Goal: Task Accomplishment & Management: Manage account settings

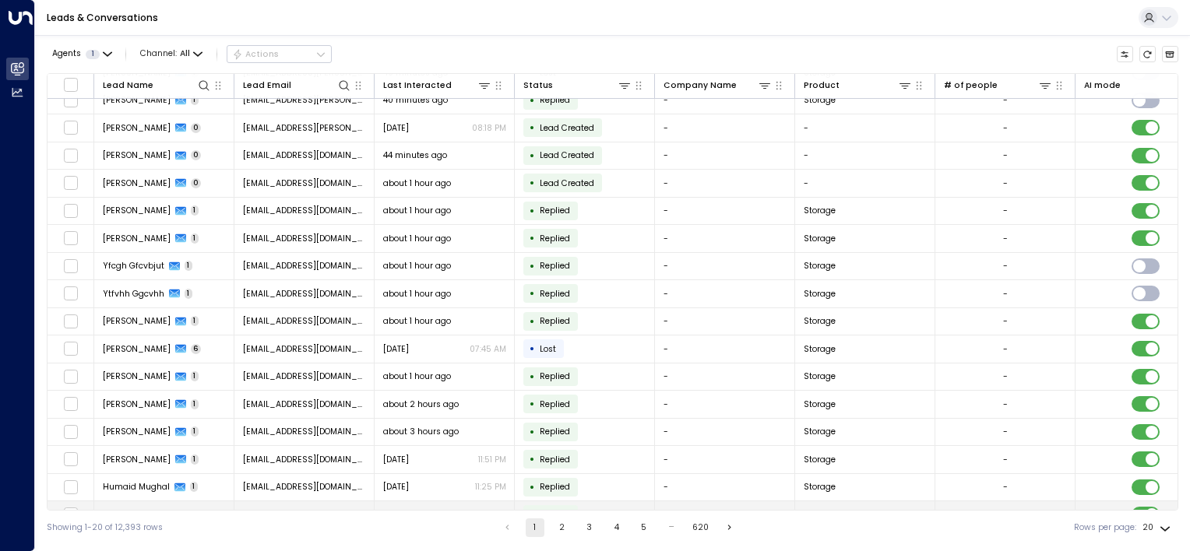
scroll to position [140, 0]
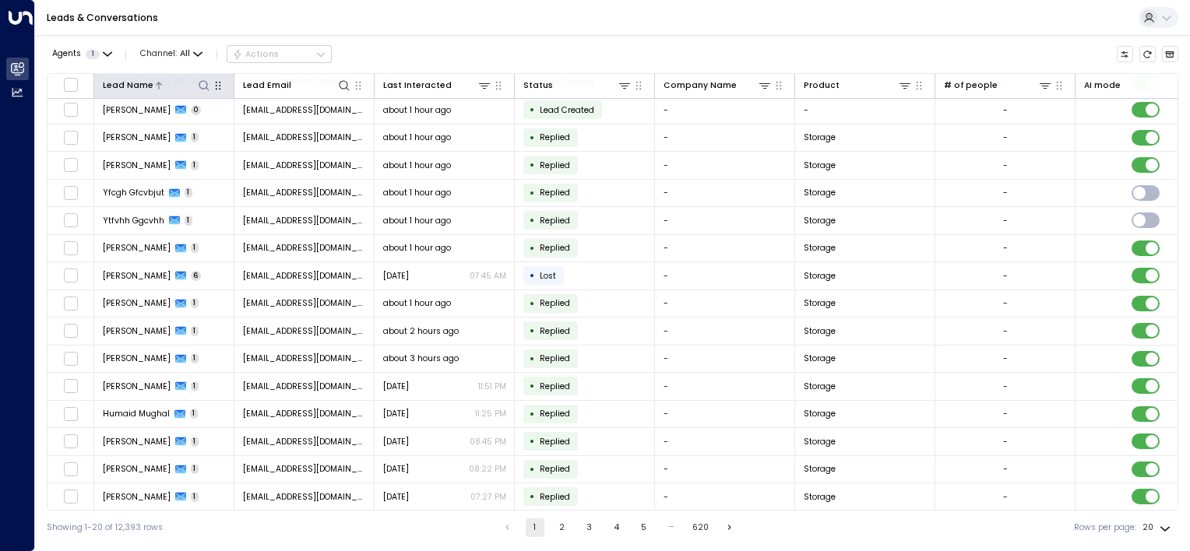
click at [206, 86] on icon at bounding box center [204, 85] width 12 height 12
type input "**********"
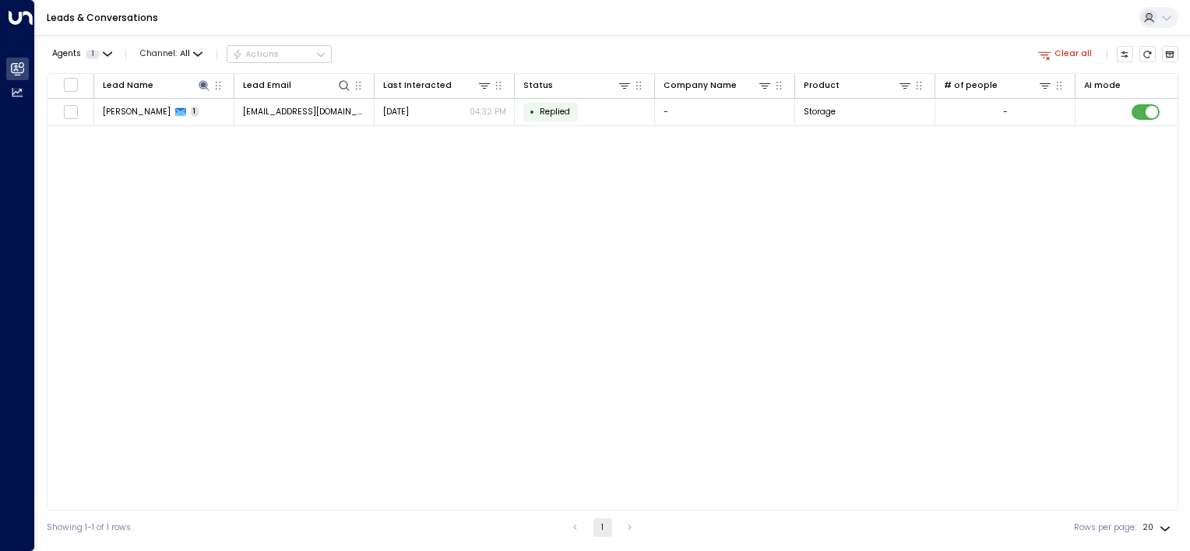
click at [253, 231] on div "Lead Name Lead Email Last Interacted Status Company Name Product # of people AI…" at bounding box center [613, 292] width 1132 height 438
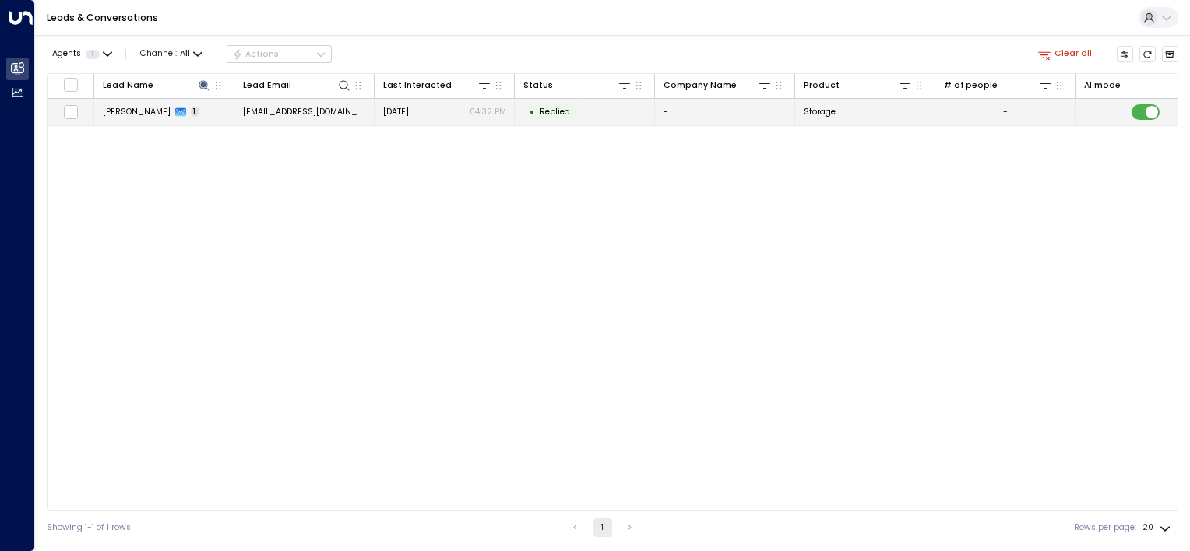
click at [220, 112] on td "[PERSON_NAME] 1" at bounding box center [164, 112] width 140 height 27
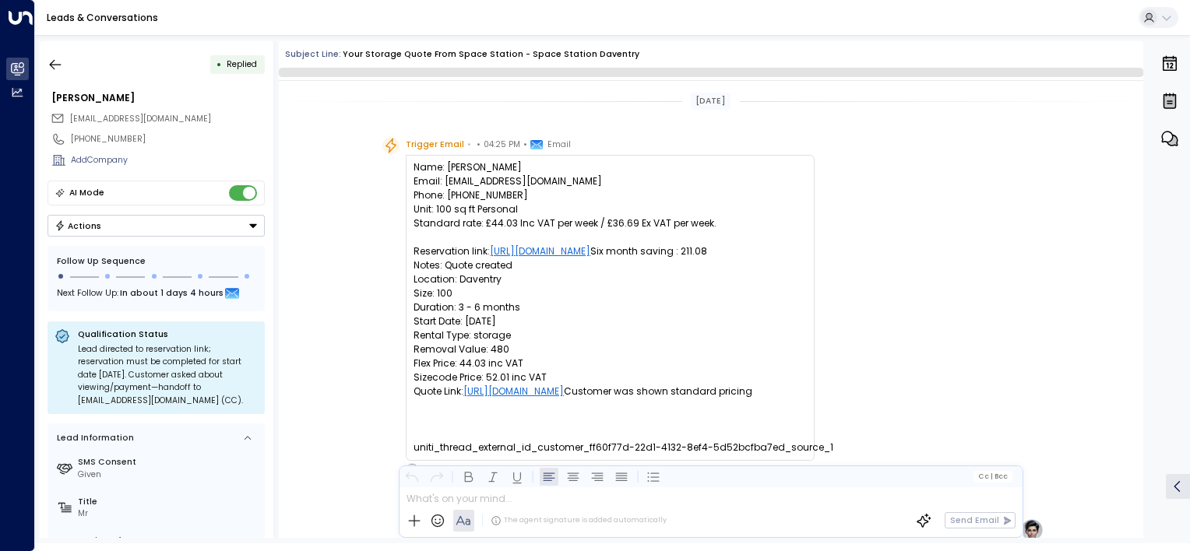
scroll to position [474, 0]
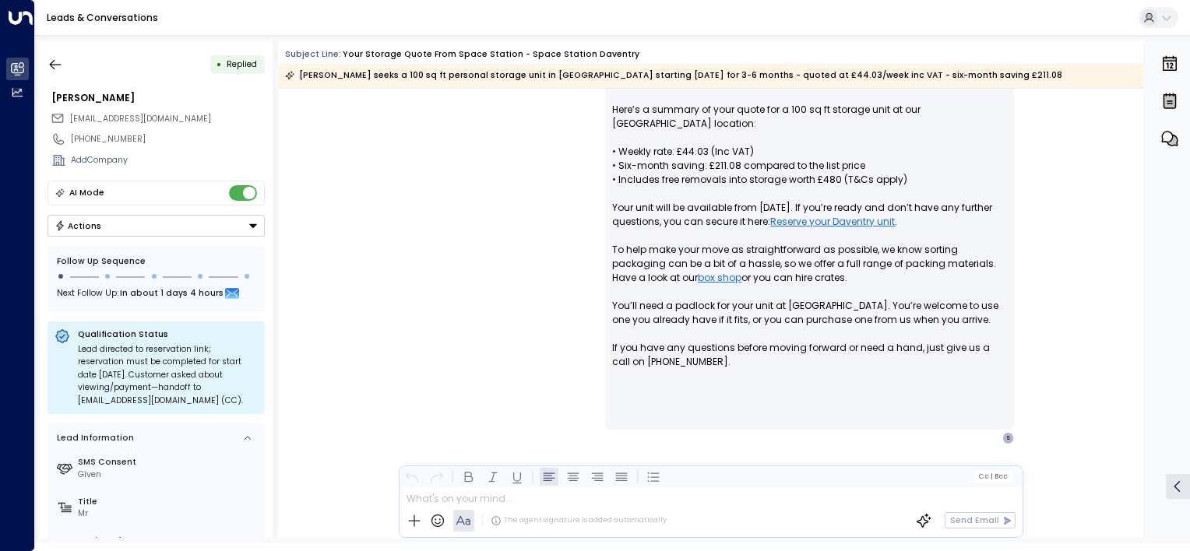
click at [231, 224] on button "Actions" at bounding box center [156, 226] width 217 height 22
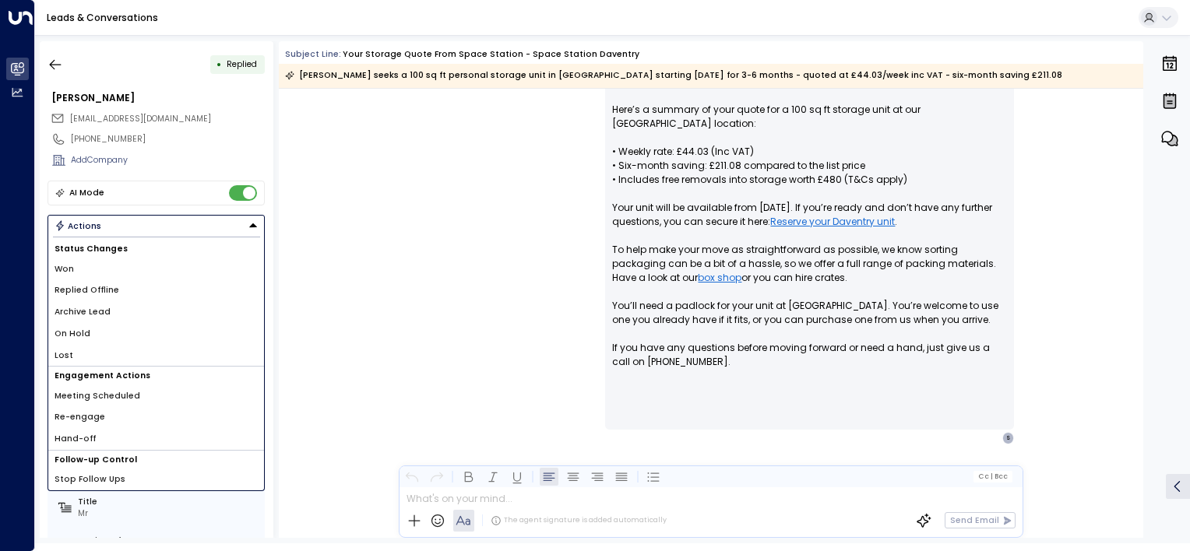
click at [107, 293] on span "Replied Offline" at bounding box center [87, 290] width 65 height 12
